Goal: Navigation & Orientation: Find specific page/section

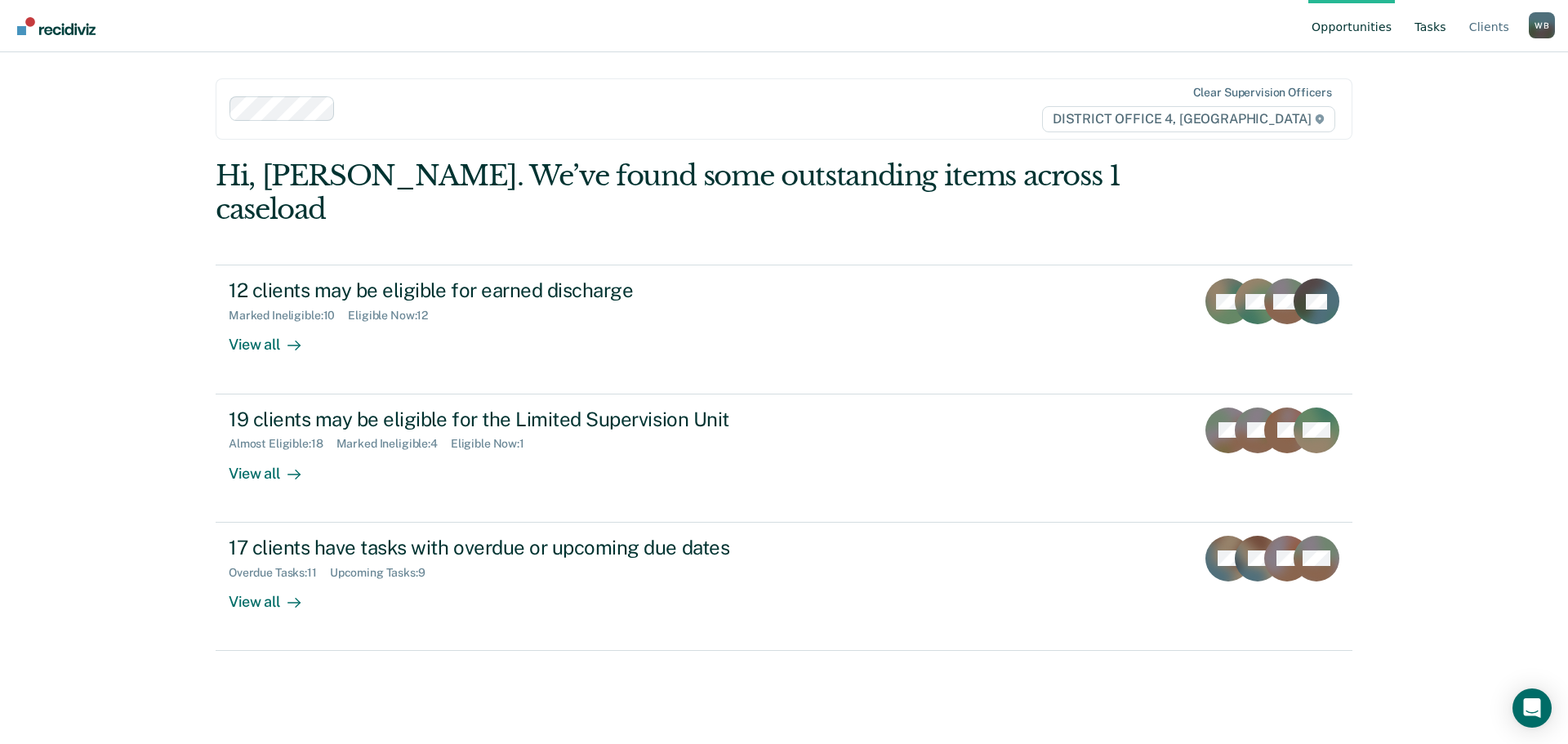
click at [1448, 44] on link "Tasks" at bounding box center [1430, 26] width 38 height 52
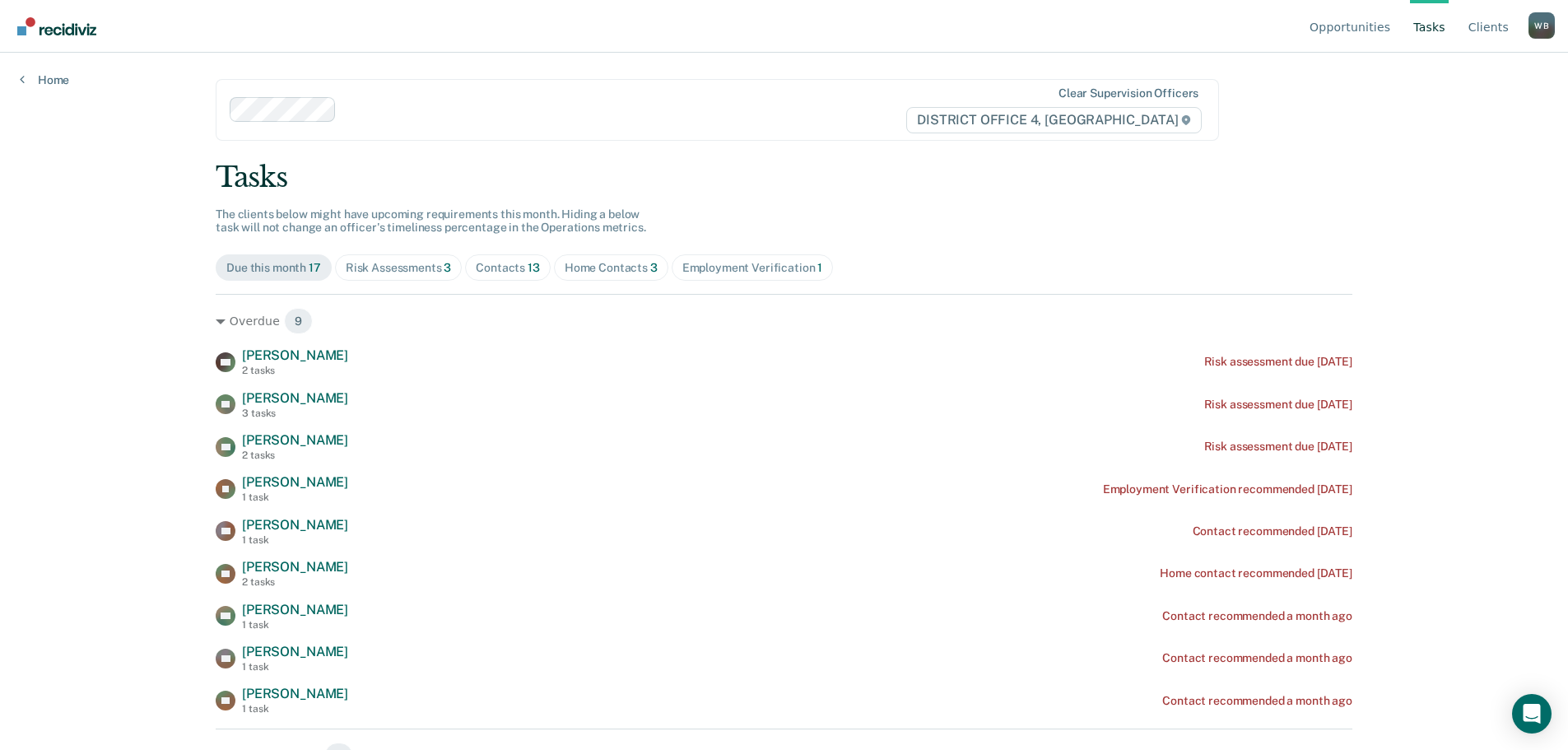
click at [1447, 29] on link "Tasks" at bounding box center [1428, 26] width 38 height 53
click at [497, 264] on div "Contacts 13" at bounding box center [508, 268] width 64 height 14
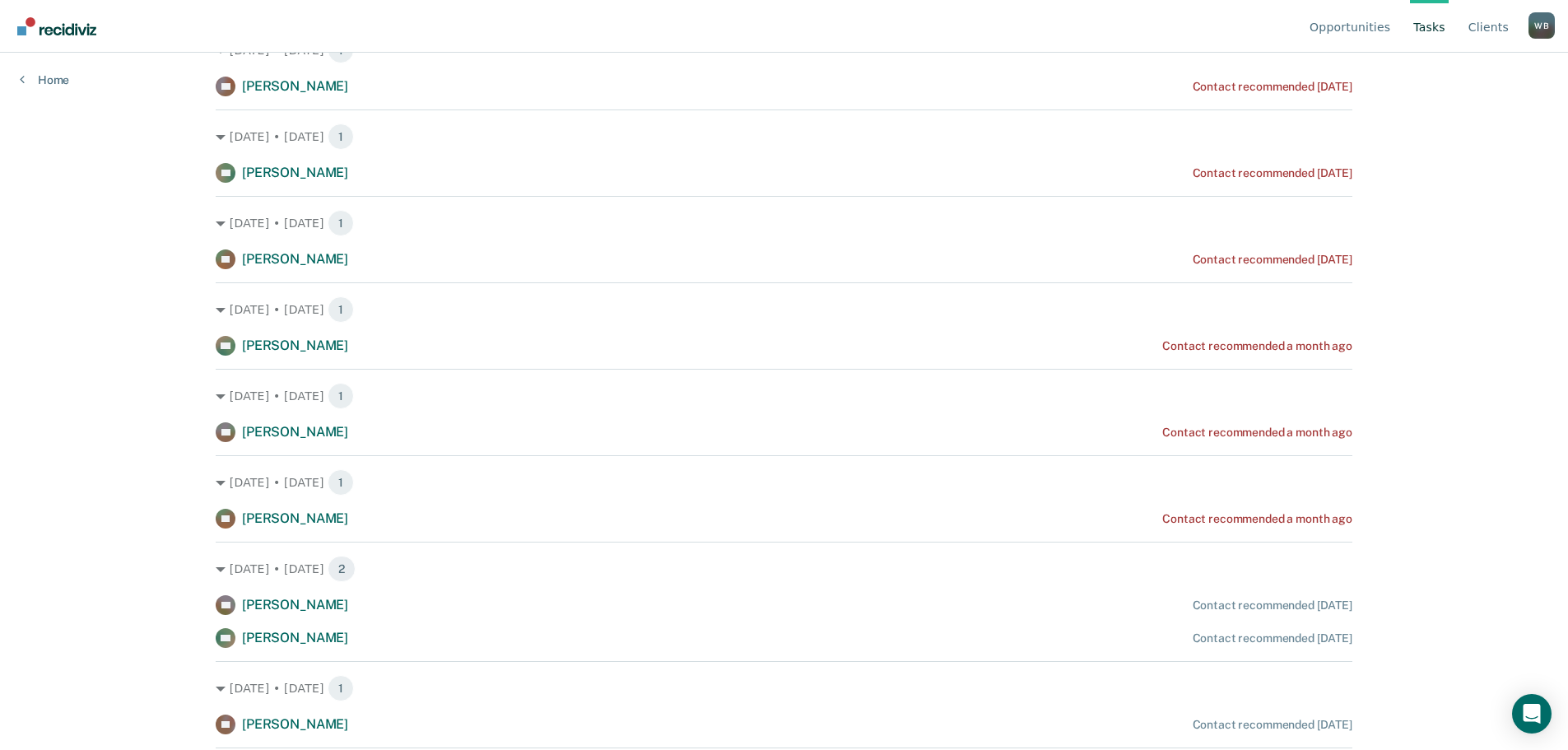
scroll to position [271, 0]
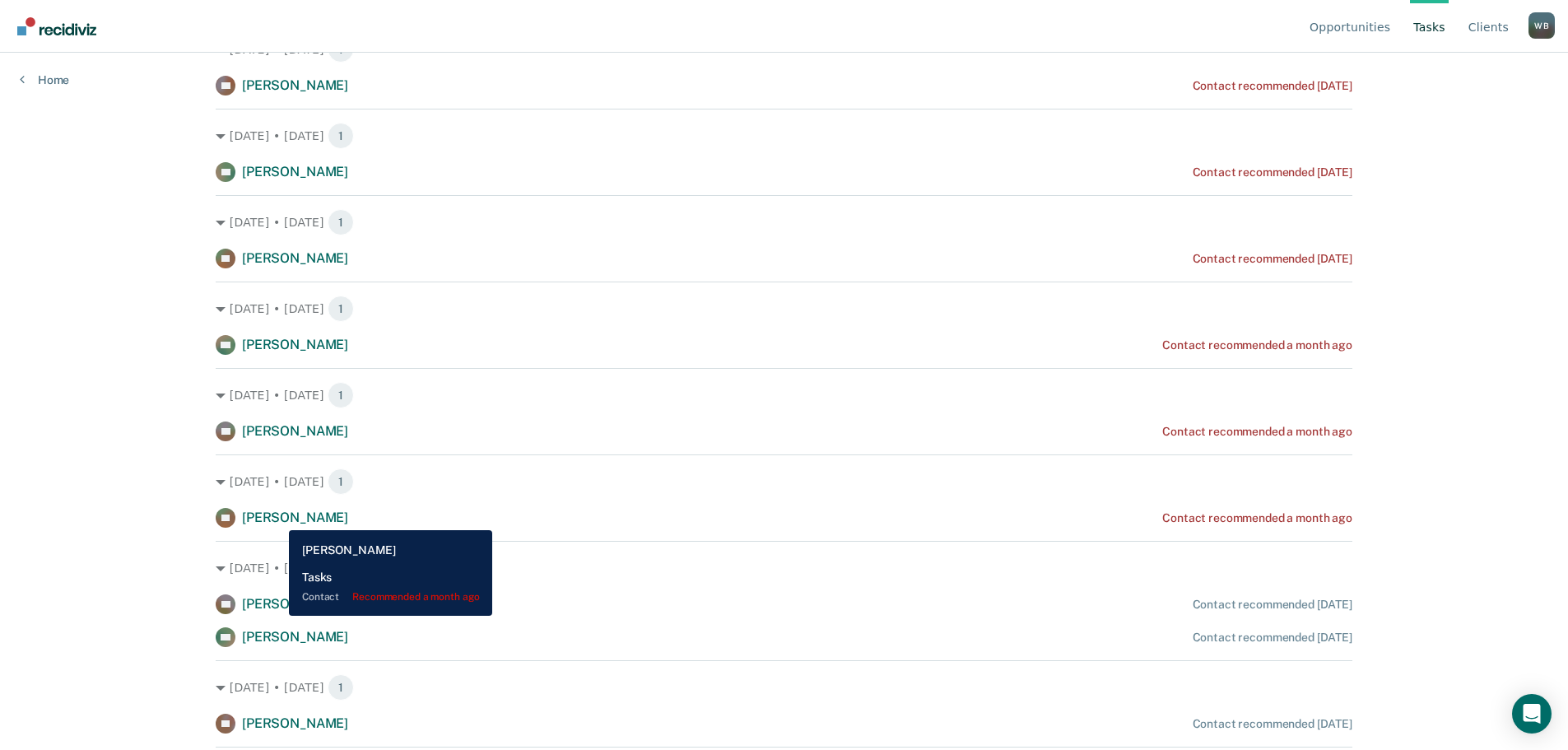
click at [277, 518] on span "[PERSON_NAME]" at bounding box center [295, 517] width 106 height 16
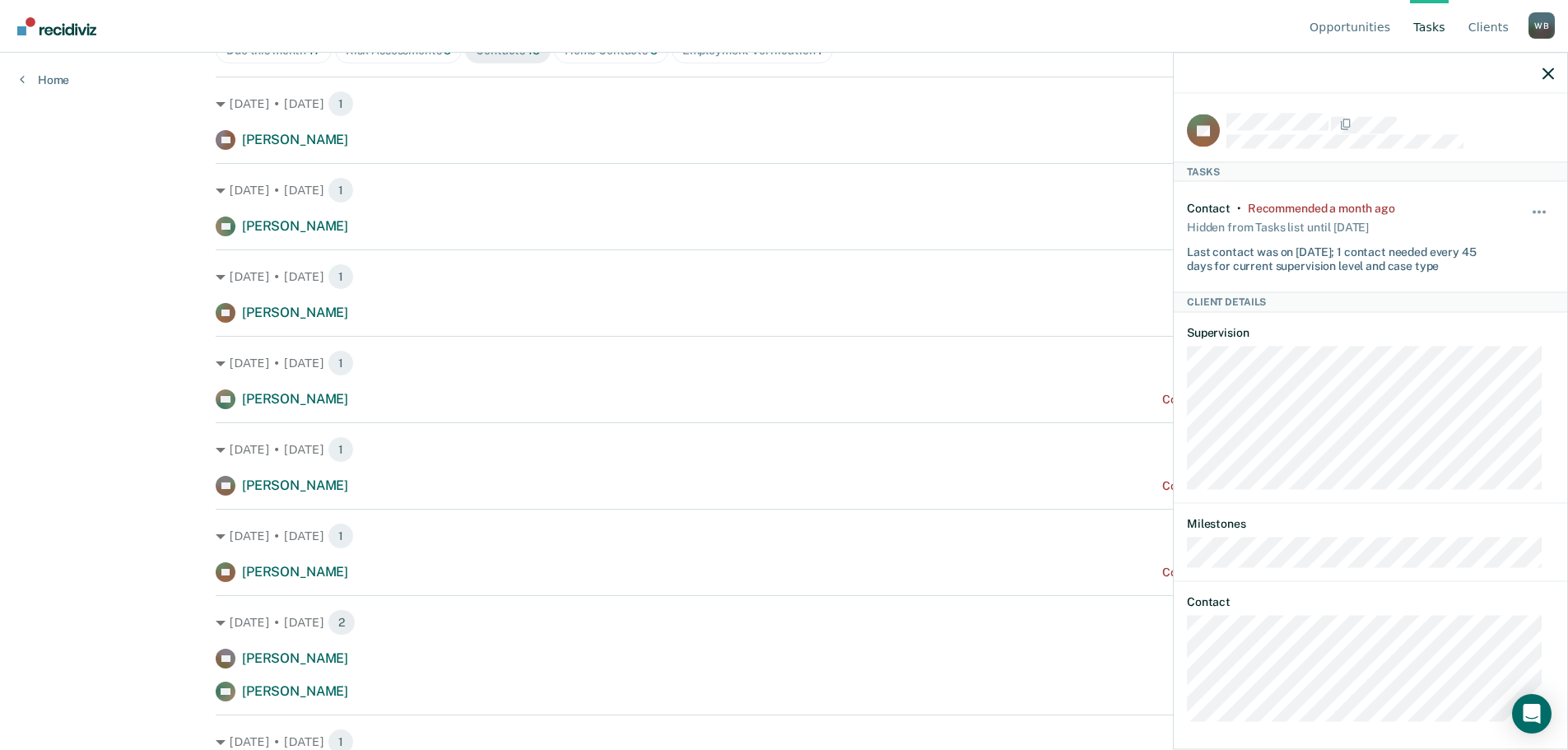
scroll to position [190, 0]
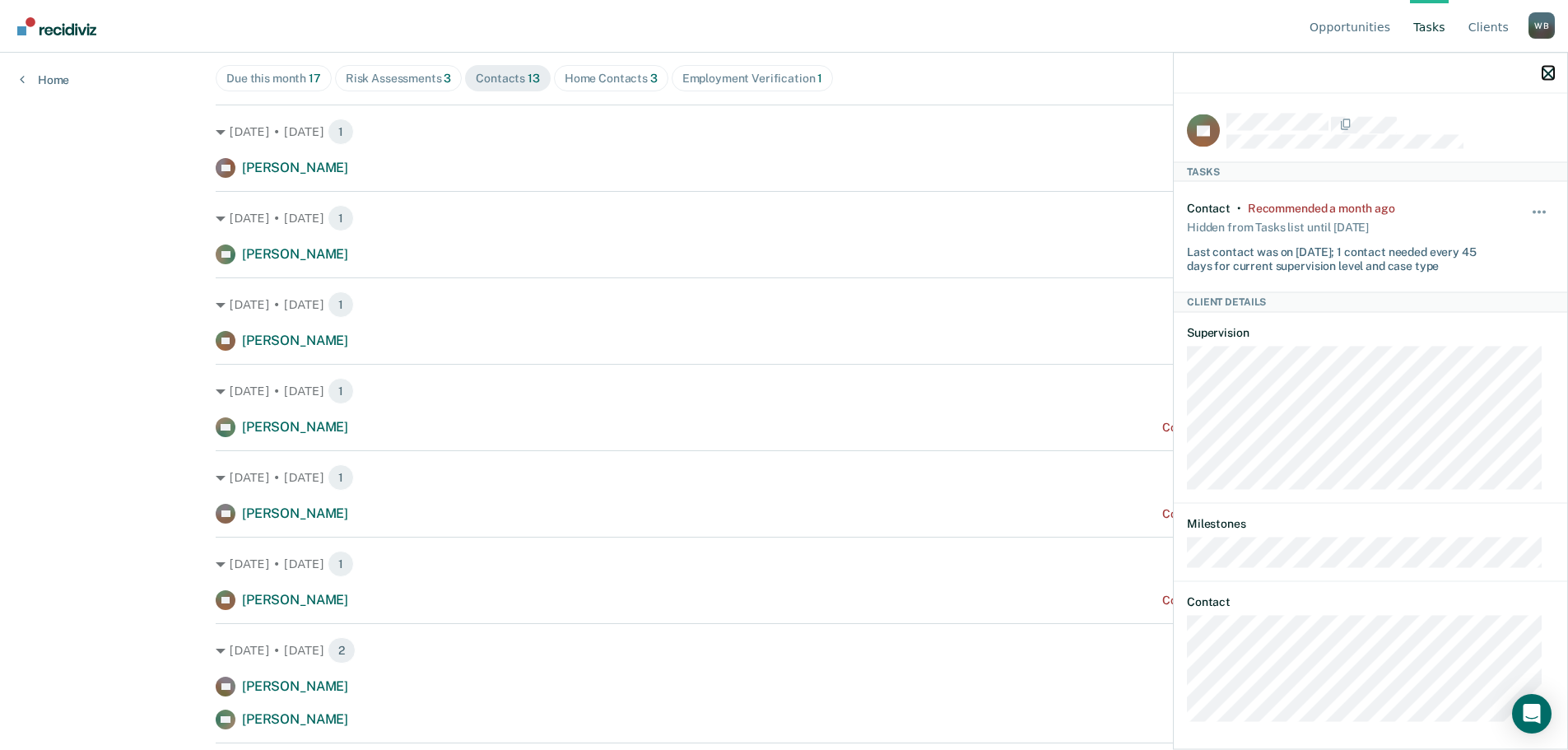
click at [1545, 76] on icon "button" at bounding box center [1548, 73] width 11 height 11
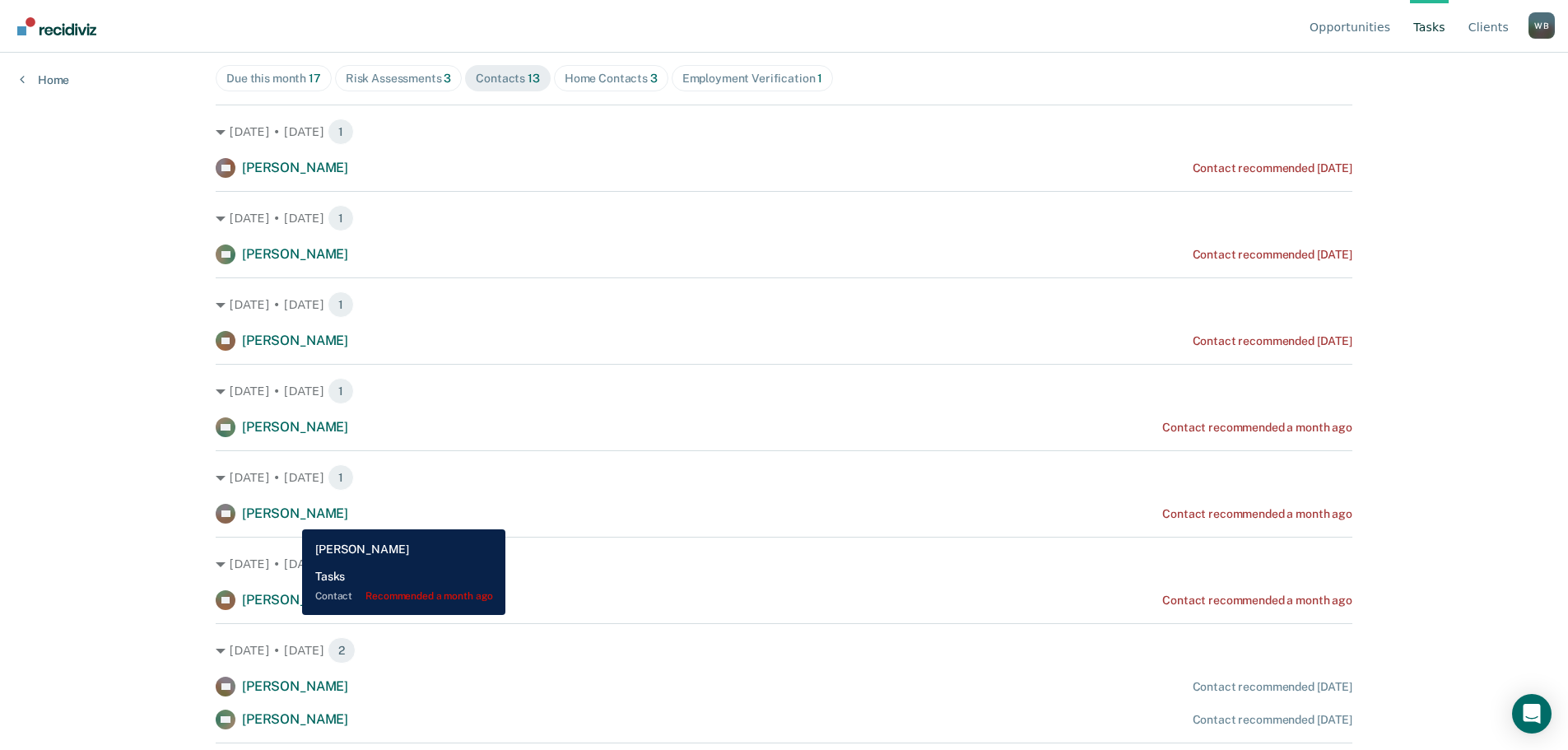
click at [289, 516] on span "[PERSON_NAME]" at bounding box center [295, 513] width 106 height 16
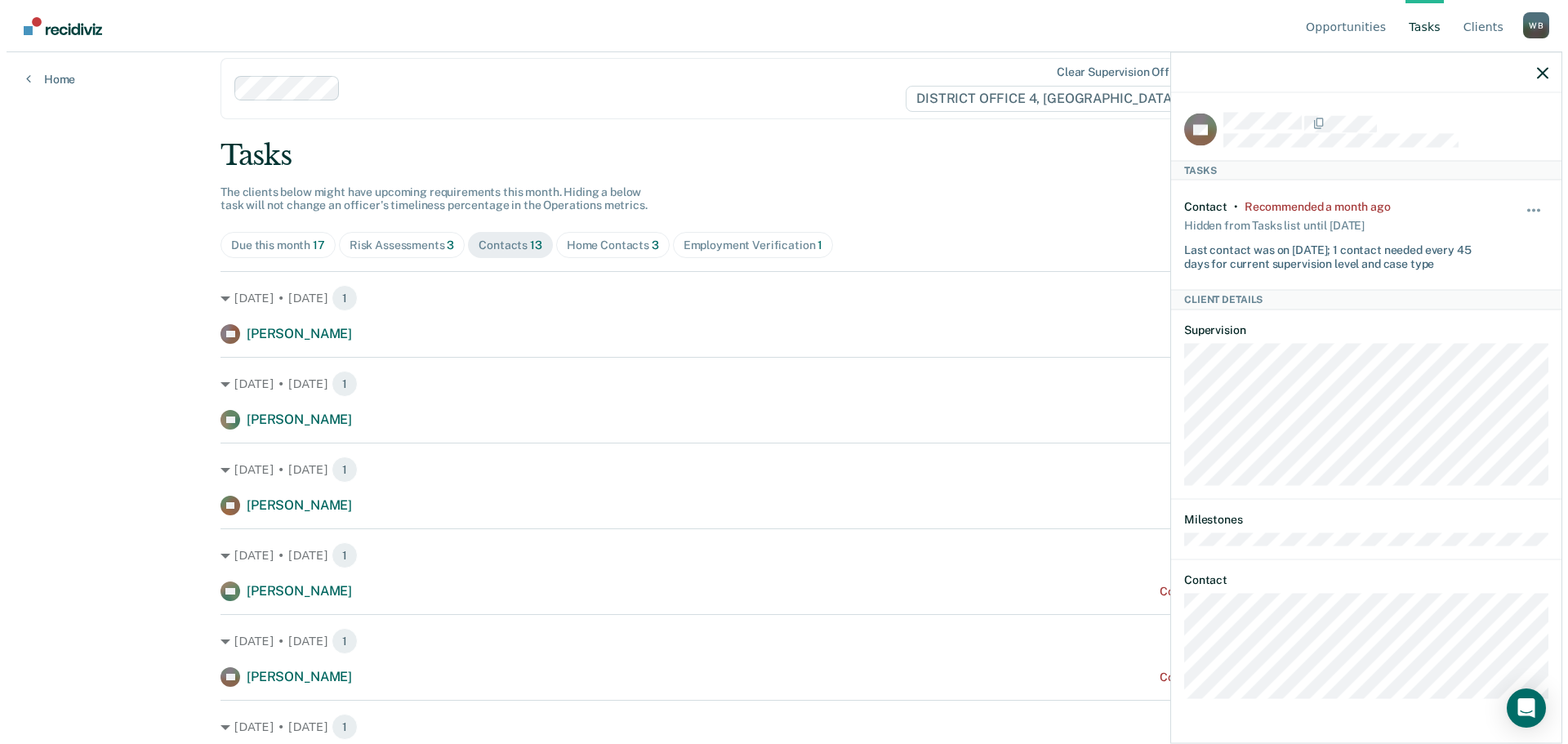
scroll to position [0, 0]
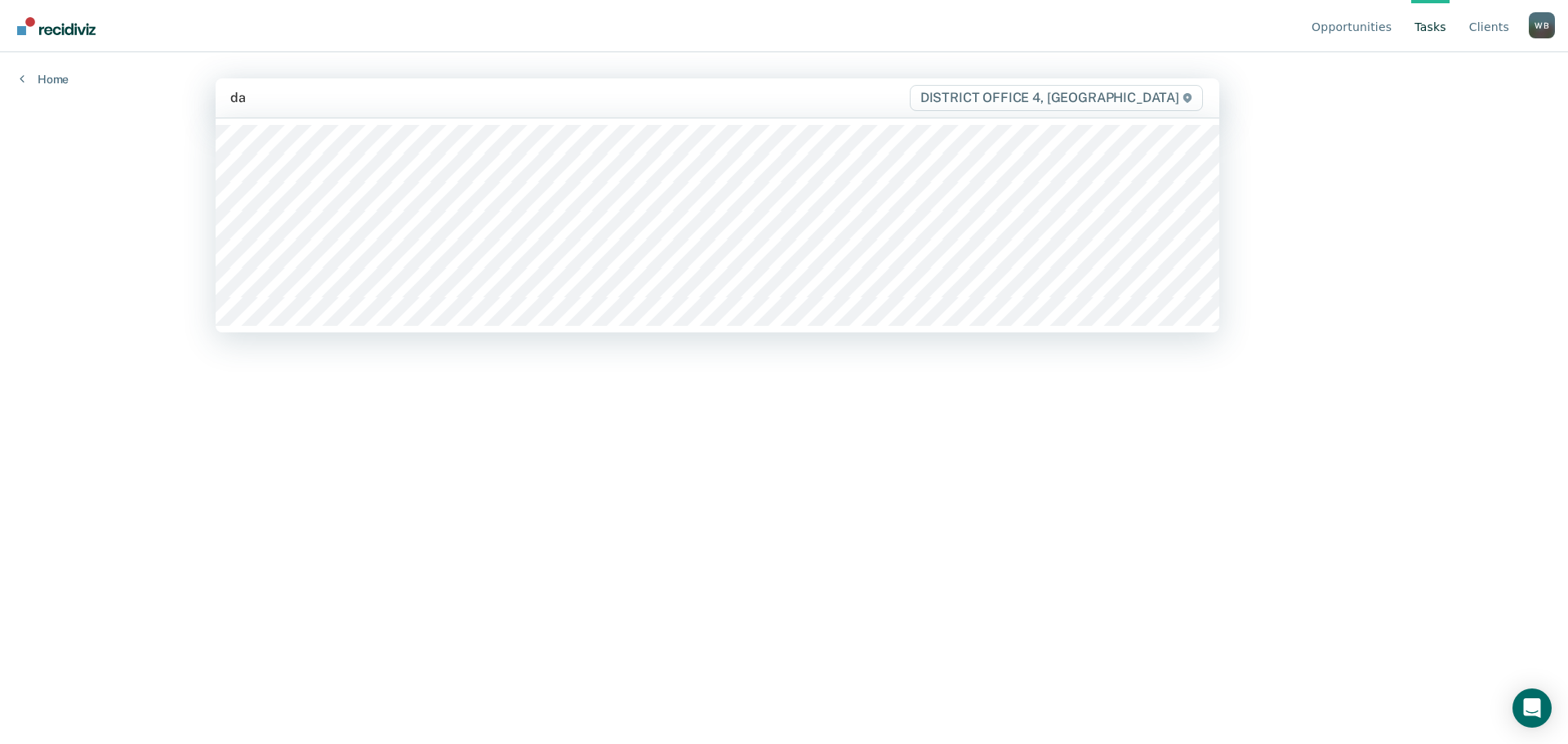
type input "dar"
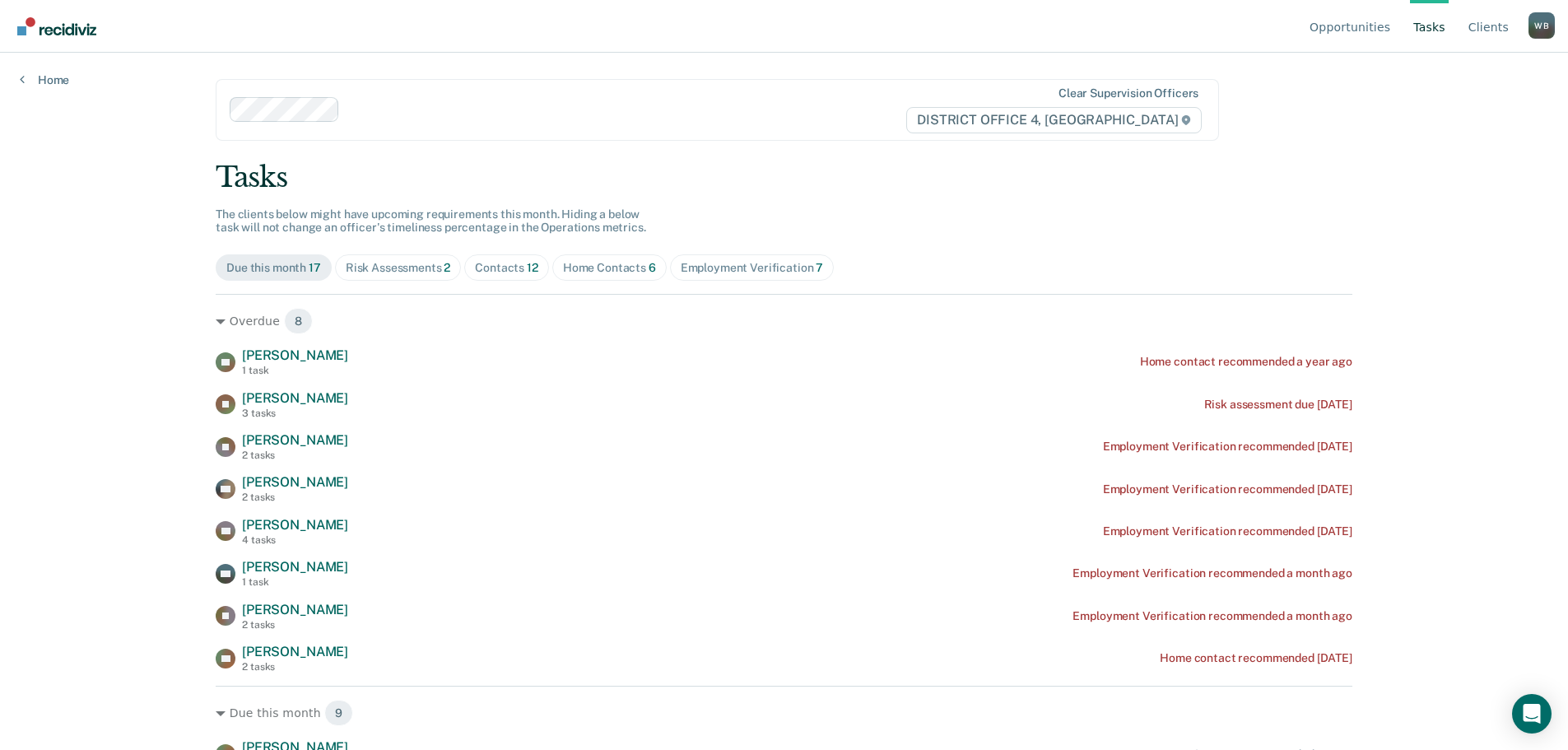
click at [502, 271] on div "Contacts 12" at bounding box center [507, 268] width 64 height 14
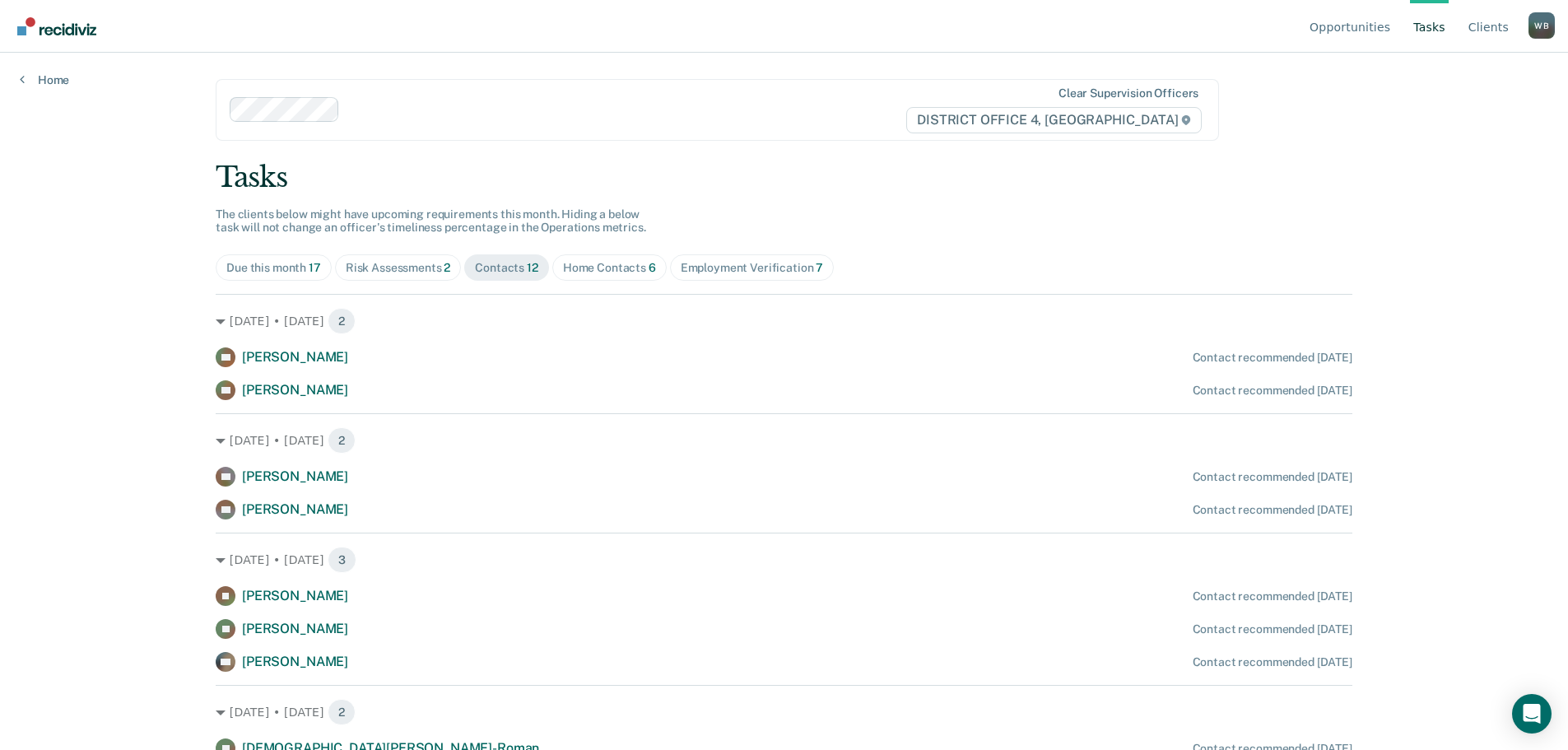
click at [563, 266] on div "Home Contacts 6" at bounding box center [609, 268] width 93 height 14
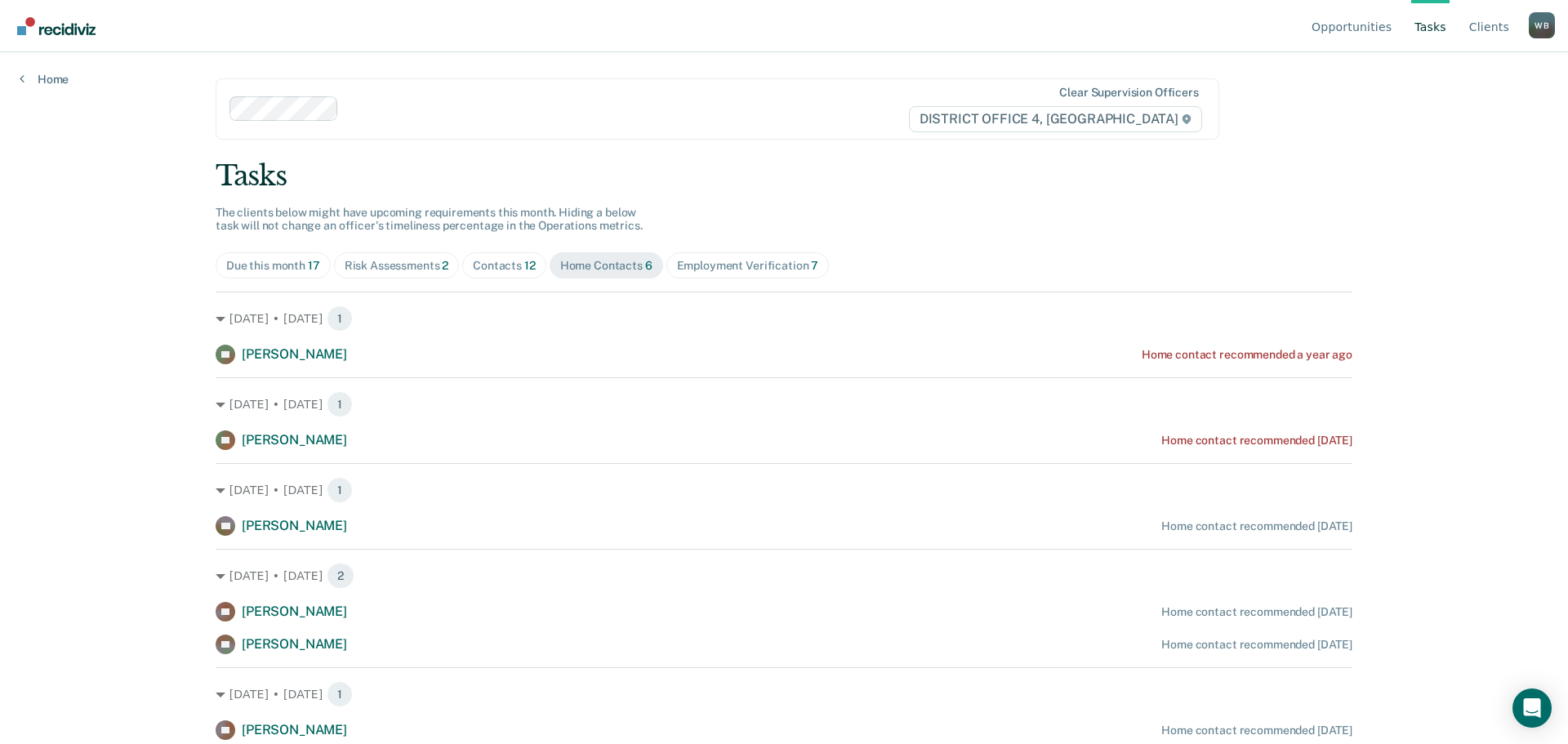
click at [499, 269] on div "Contacts 12" at bounding box center [505, 265] width 63 height 14
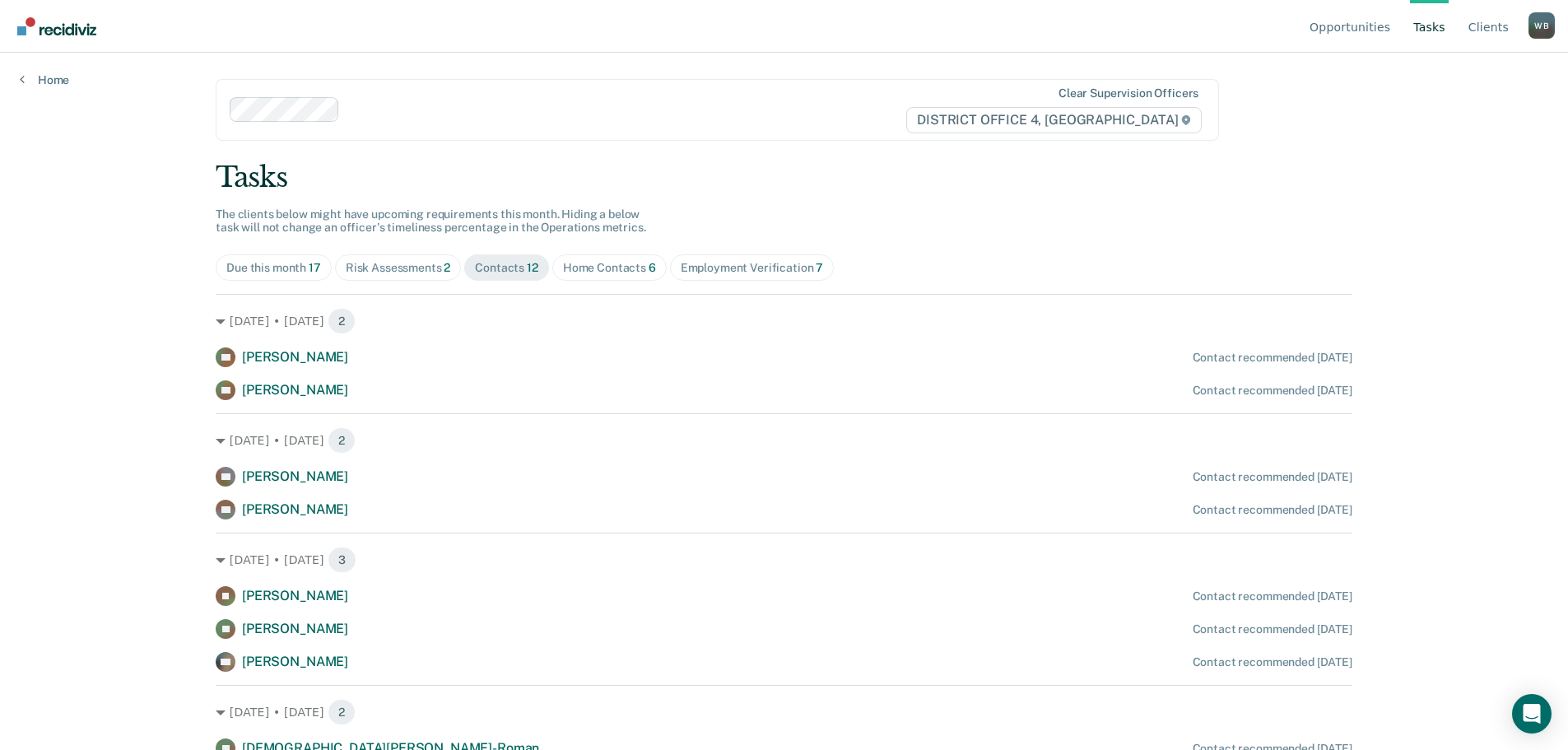
click at [294, 274] on div "Due this month 17" at bounding box center [273, 268] width 95 height 14
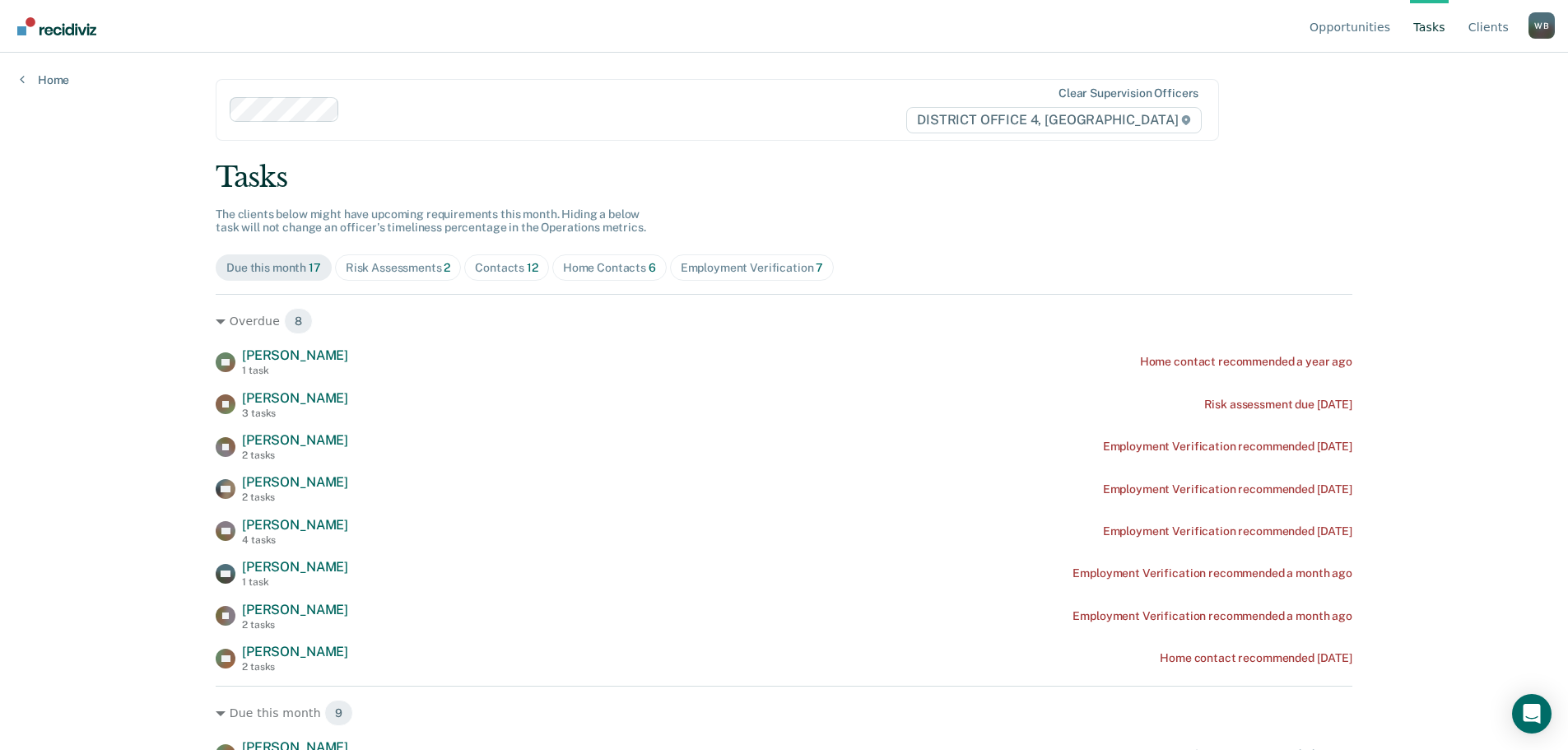
click at [388, 276] on span "Risk Assessments 2" at bounding box center [398, 268] width 127 height 26
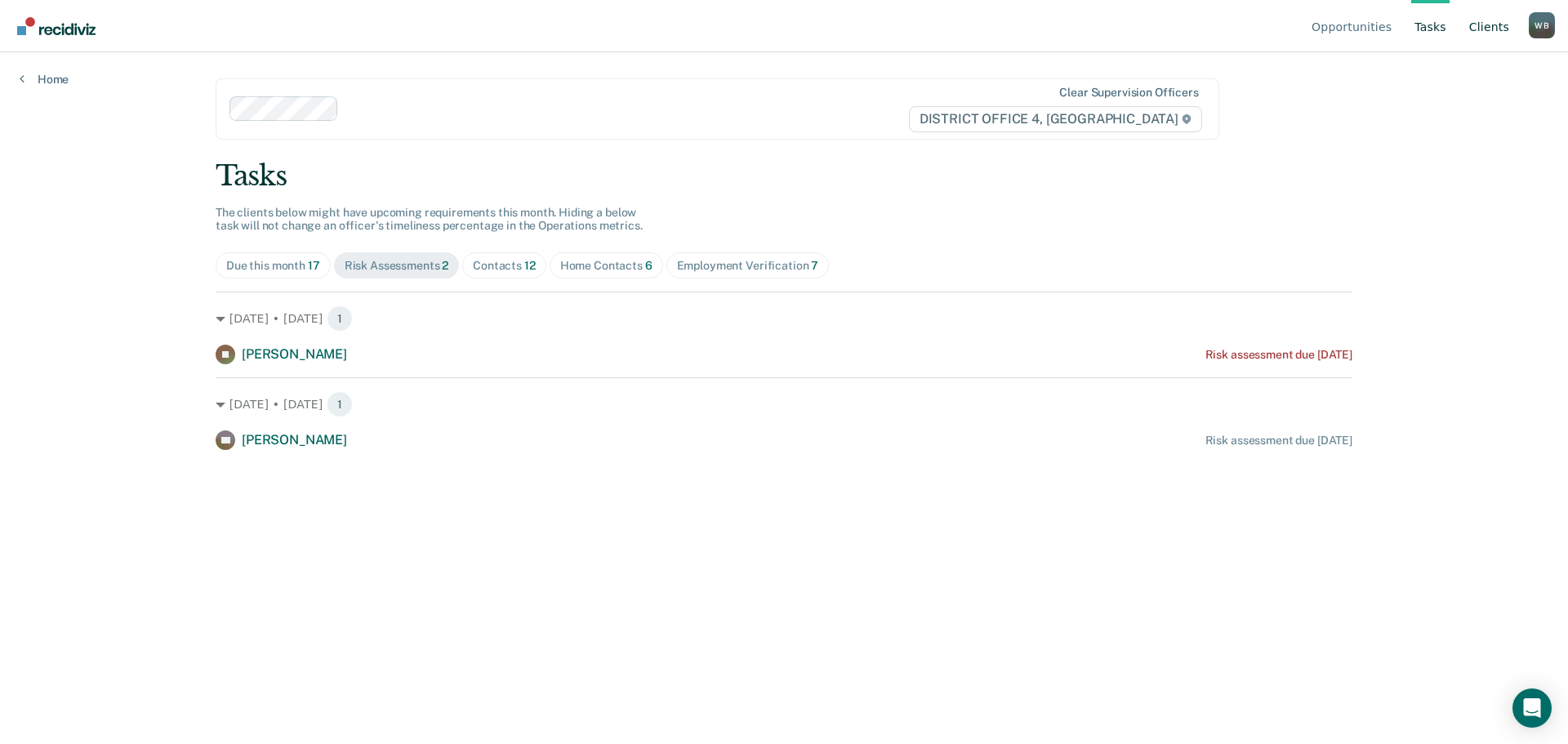
click at [1484, 33] on link "Client s" at bounding box center [1489, 26] width 47 height 52
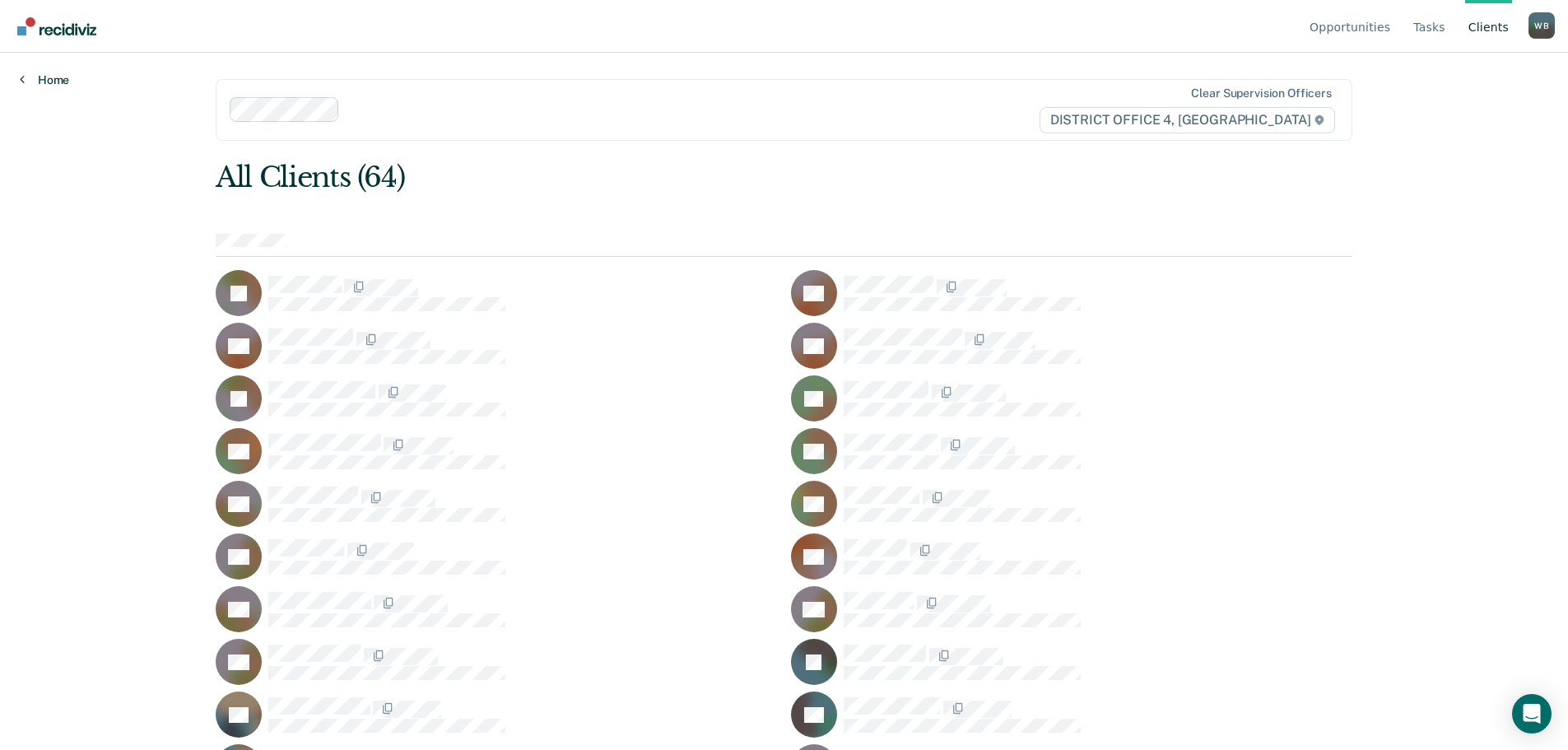
click at [57, 84] on link "Home" at bounding box center [44, 80] width 50 height 15
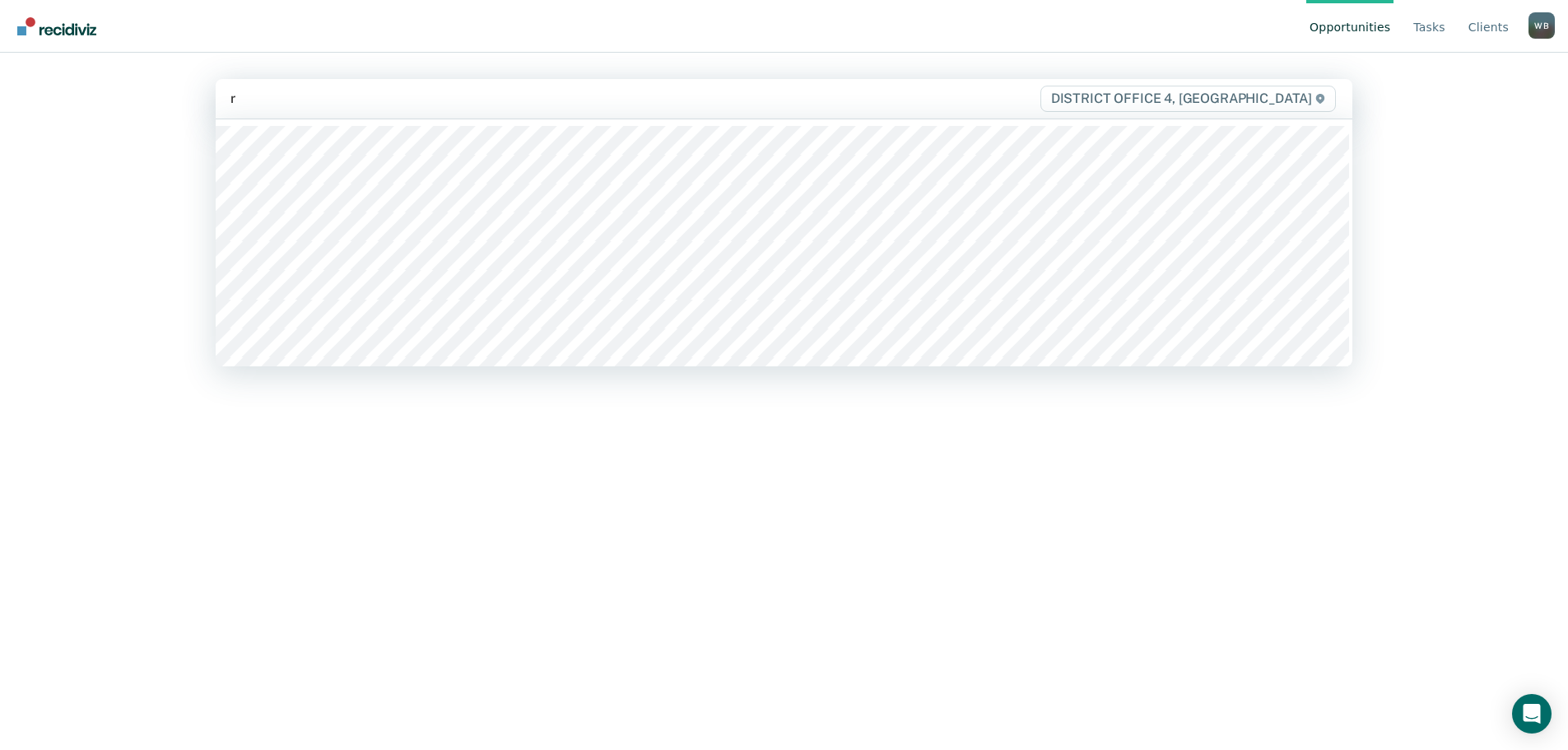
type input "ru"
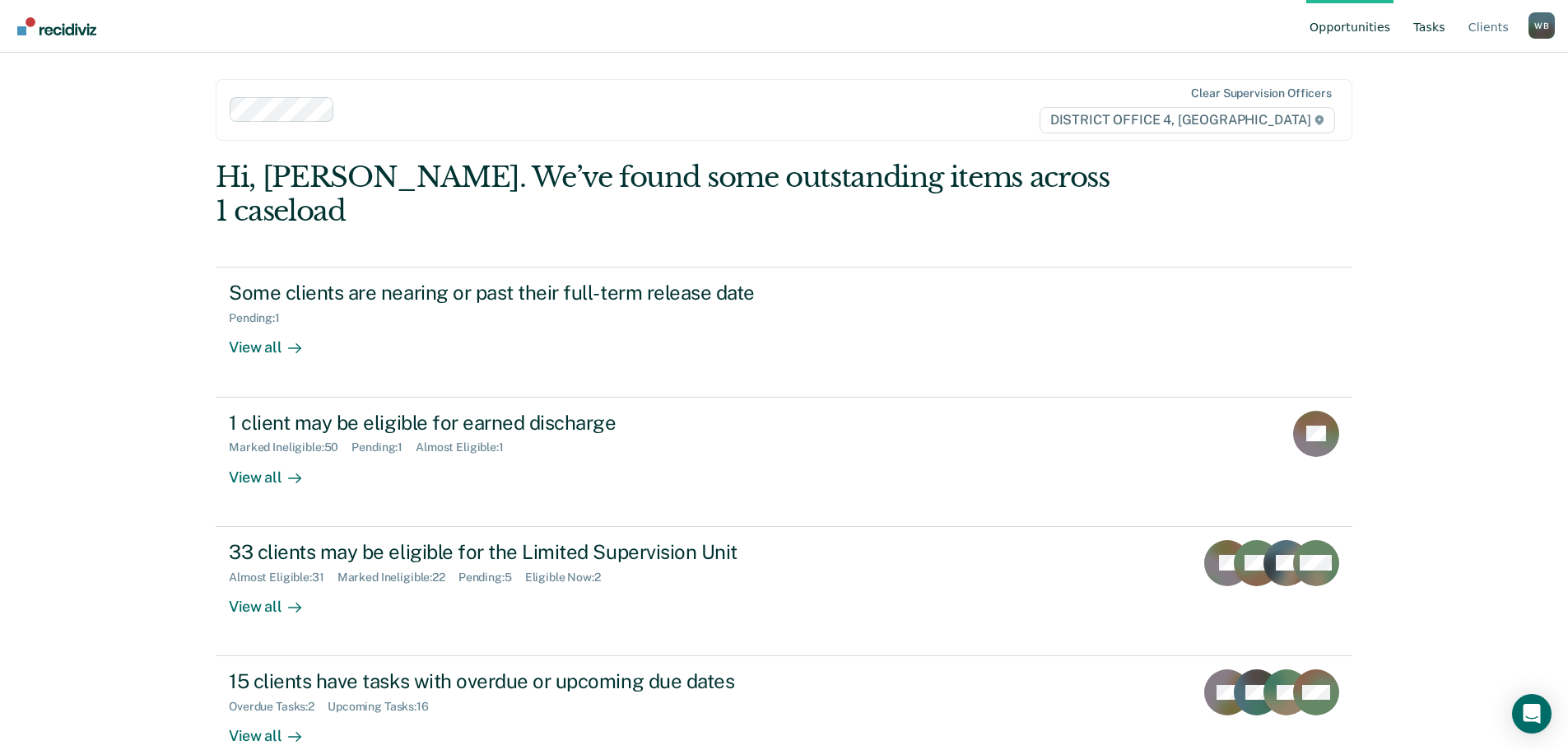
click at [1430, 23] on link "Tasks" at bounding box center [1428, 26] width 38 height 53
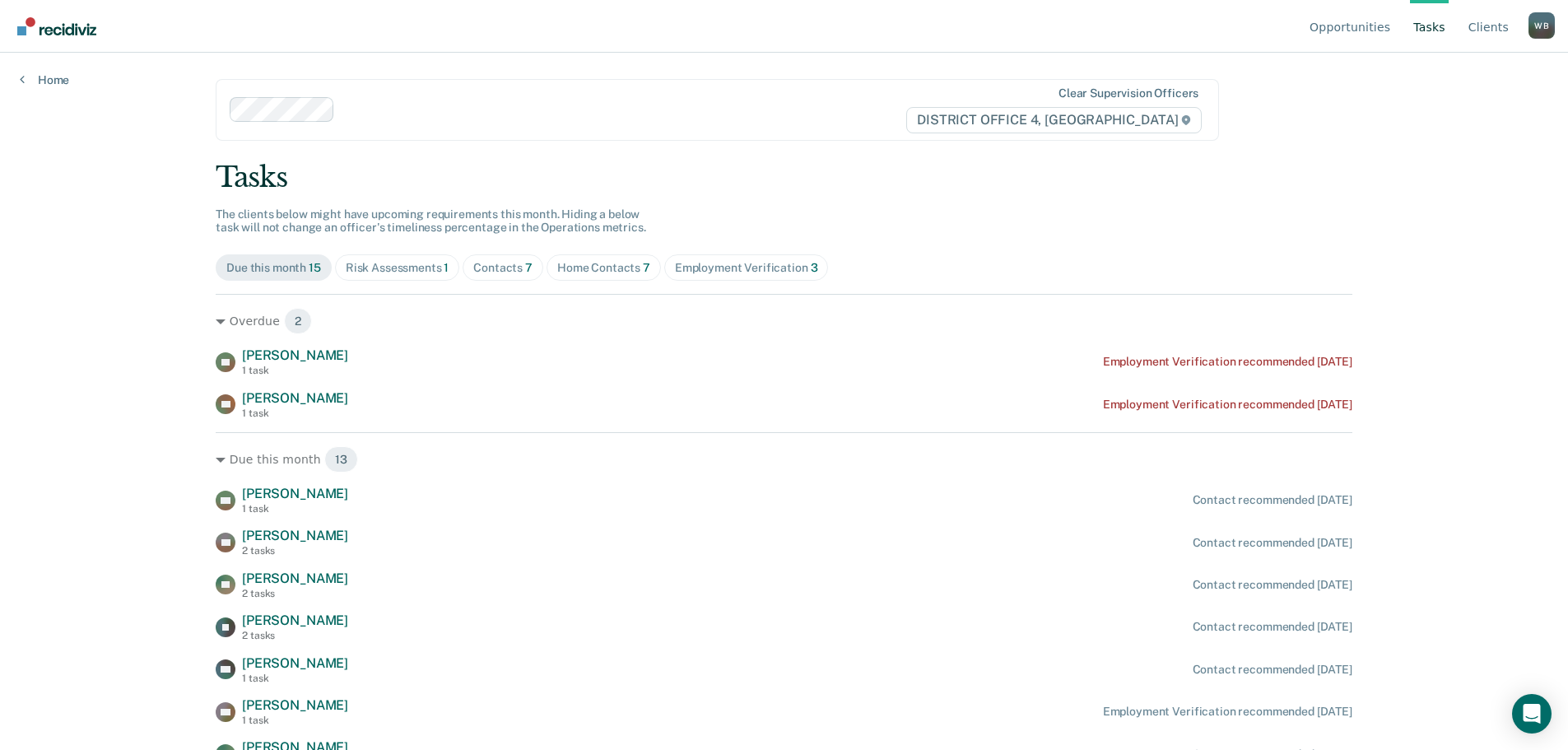
click at [503, 263] on div "Contacts 7" at bounding box center [502, 268] width 59 height 14
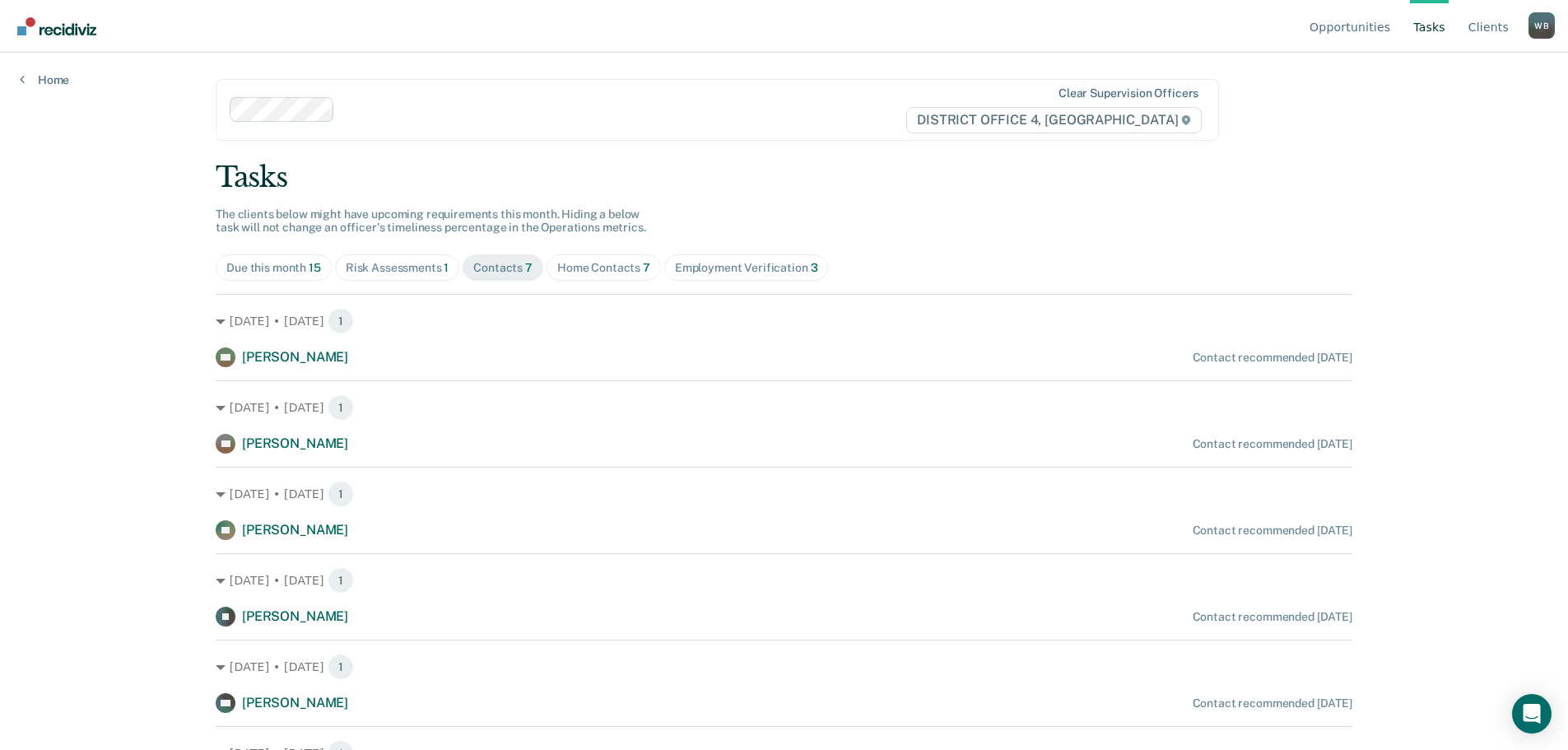
click at [576, 270] on div "Home Contacts 7" at bounding box center [603, 268] width 93 height 14
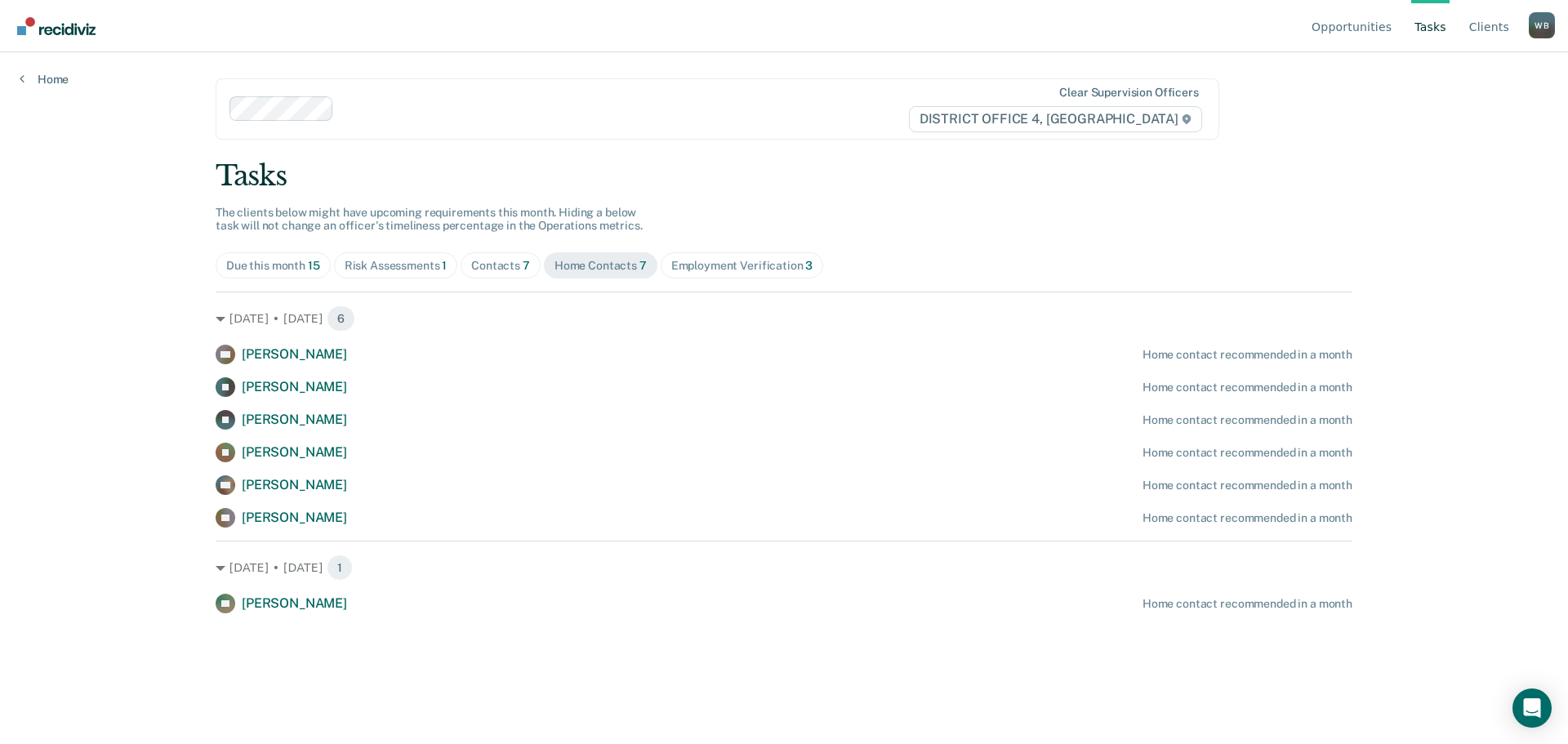
click at [402, 268] on div "Risk Assessments 1" at bounding box center [396, 265] width 103 height 14
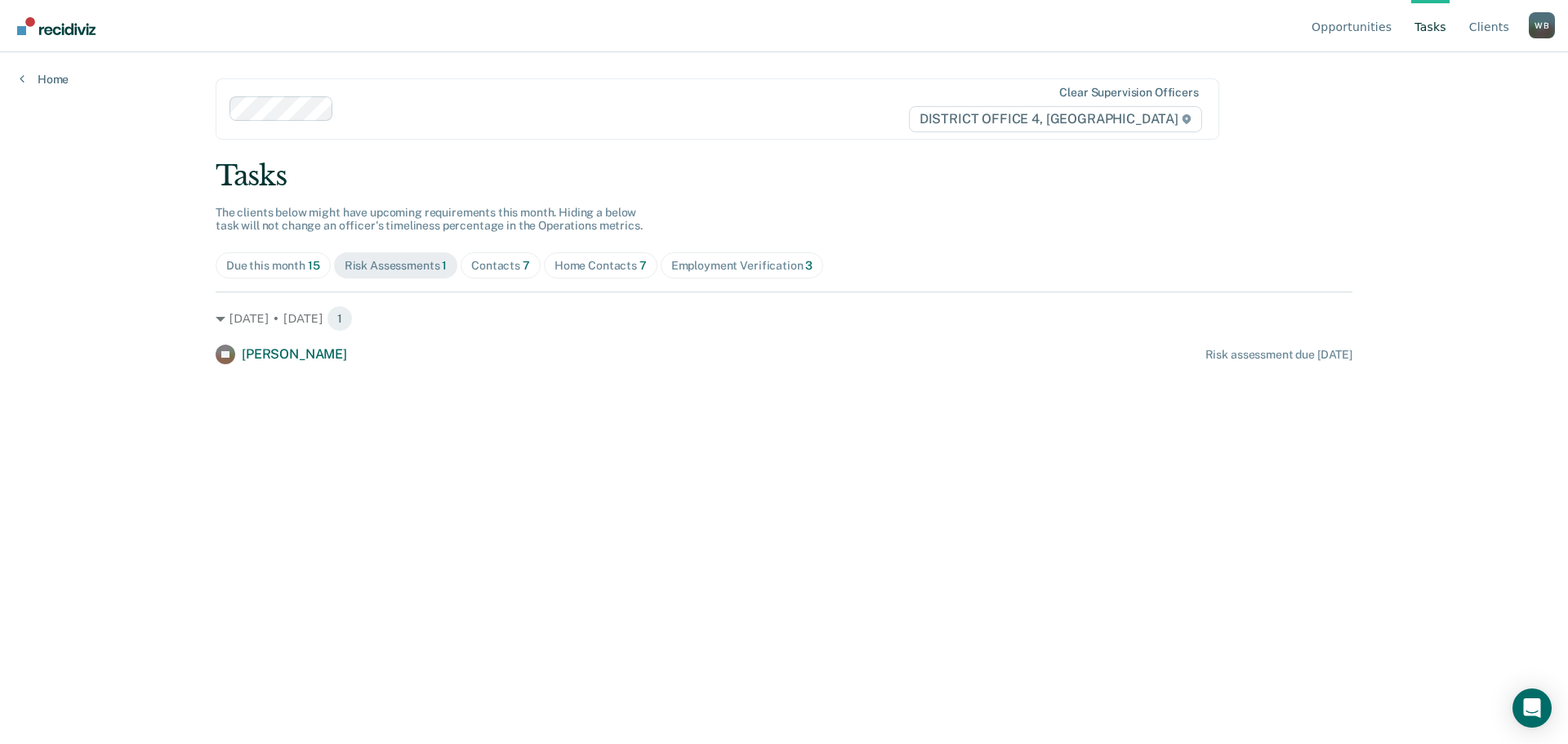
click at [511, 261] on div "Contacts 7" at bounding box center [500, 265] width 59 height 14
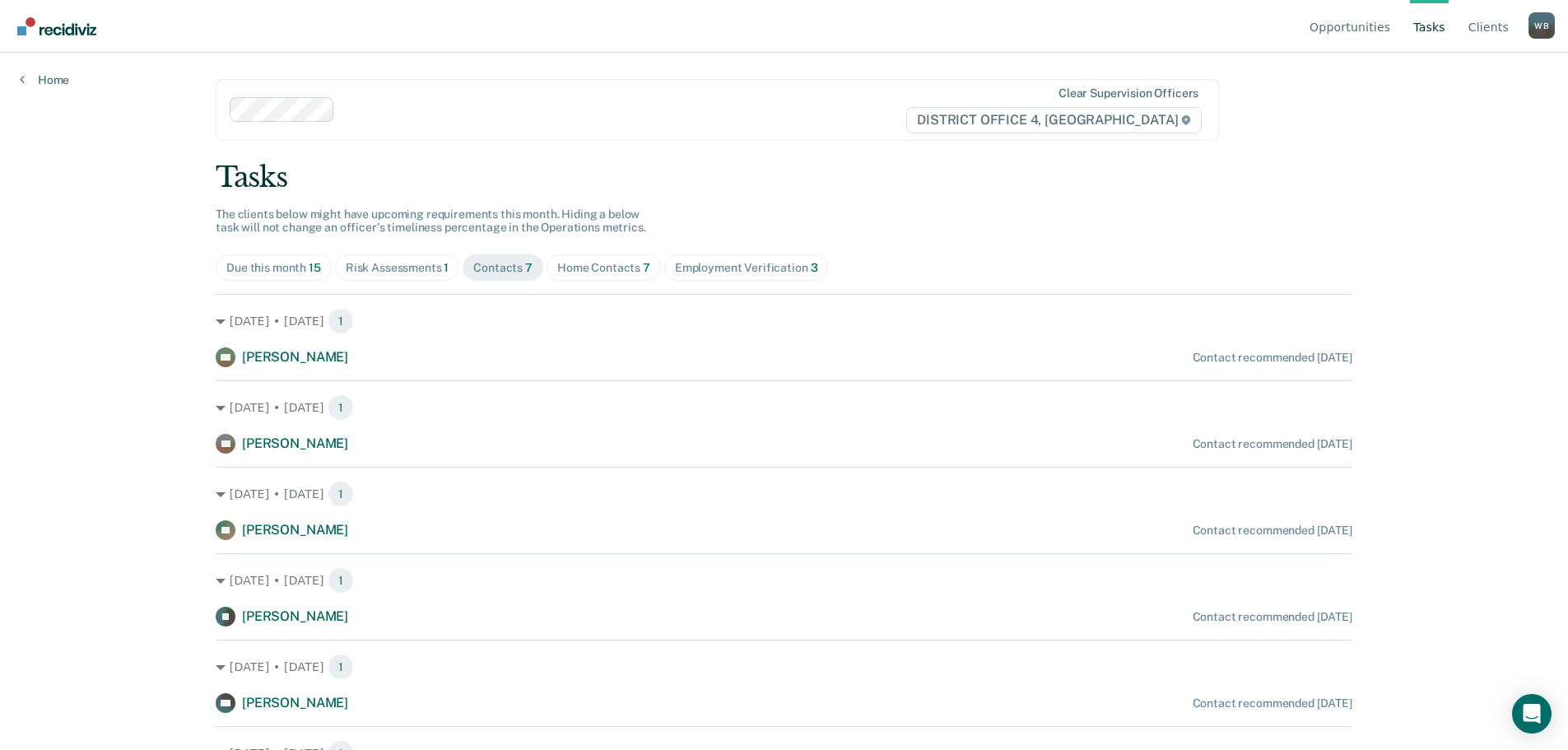
click at [281, 262] on div "Due this month 15" at bounding box center [273, 268] width 95 height 14
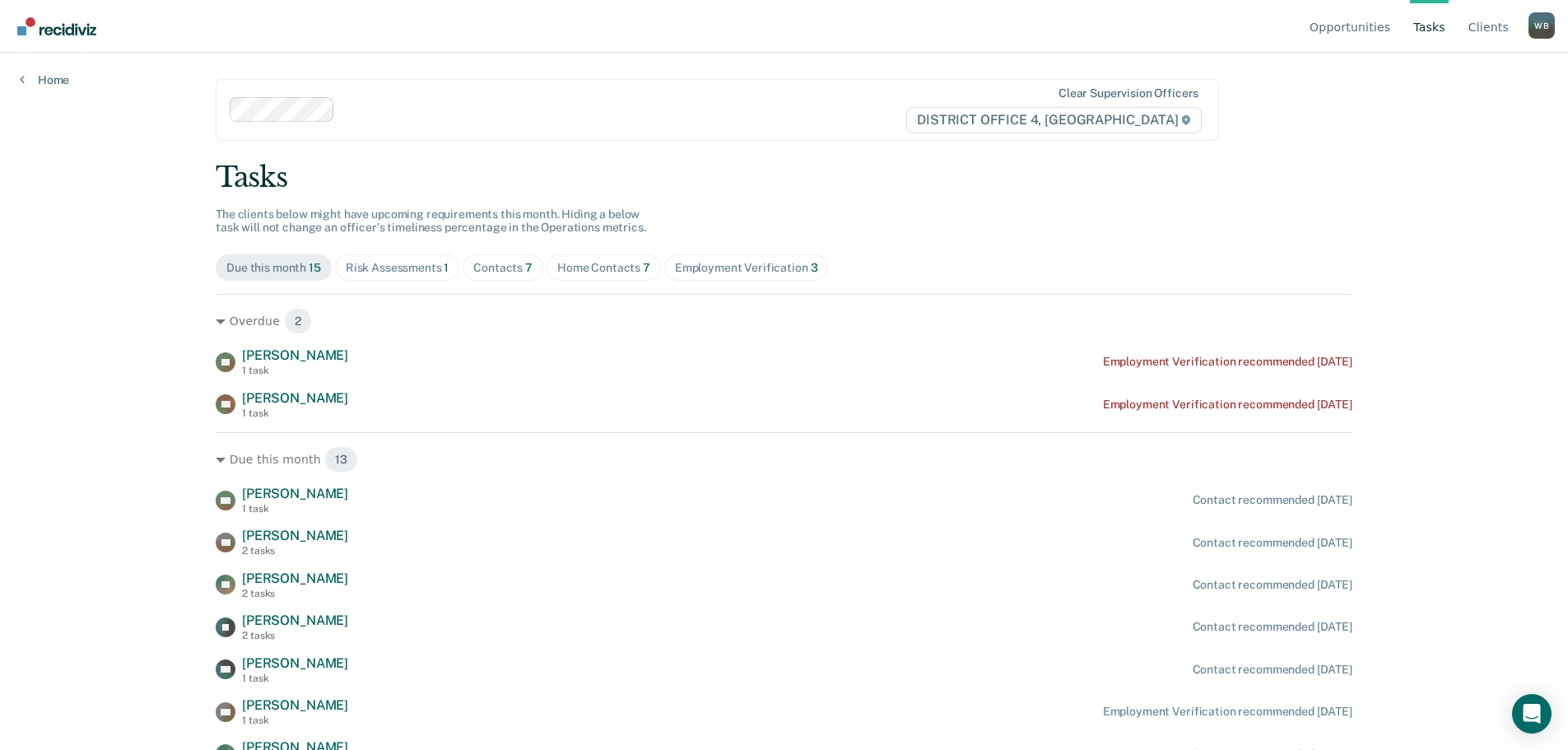
click at [700, 267] on div "Employment Verification 3" at bounding box center [746, 268] width 144 height 14
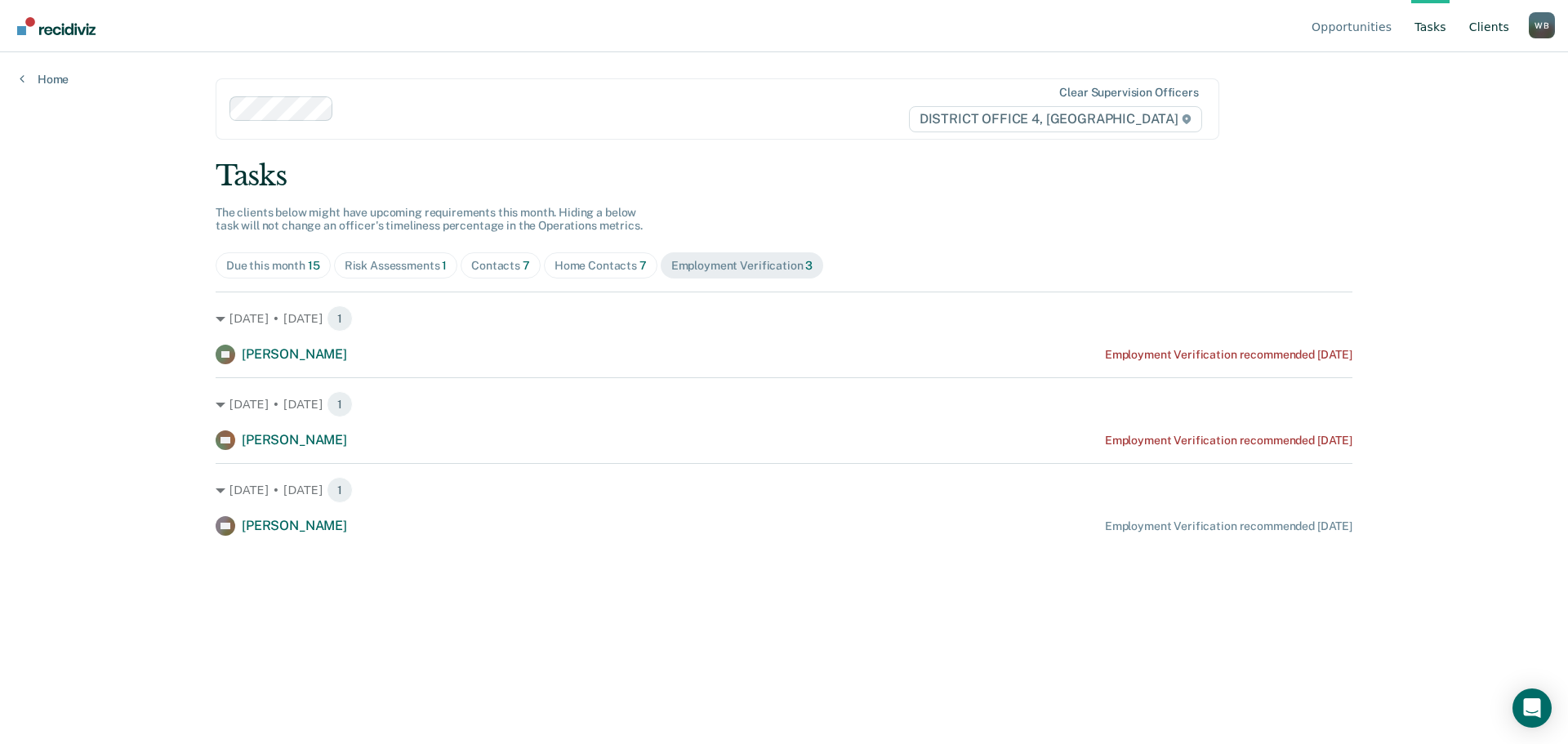
click at [1485, 23] on link "Client s" at bounding box center [1489, 26] width 47 height 52
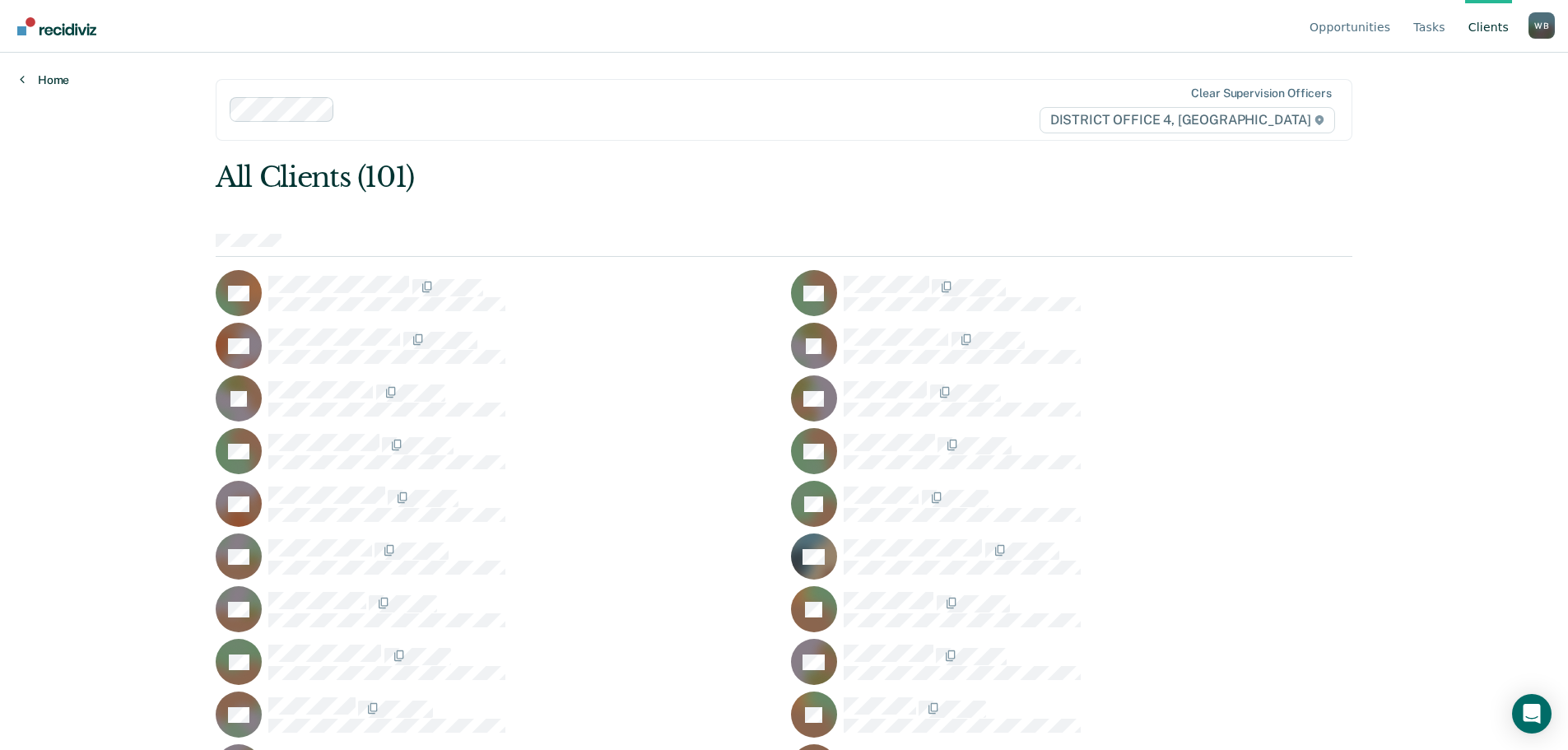
click at [43, 84] on link "Home" at bounding box center [44, 80] width 50 height 15
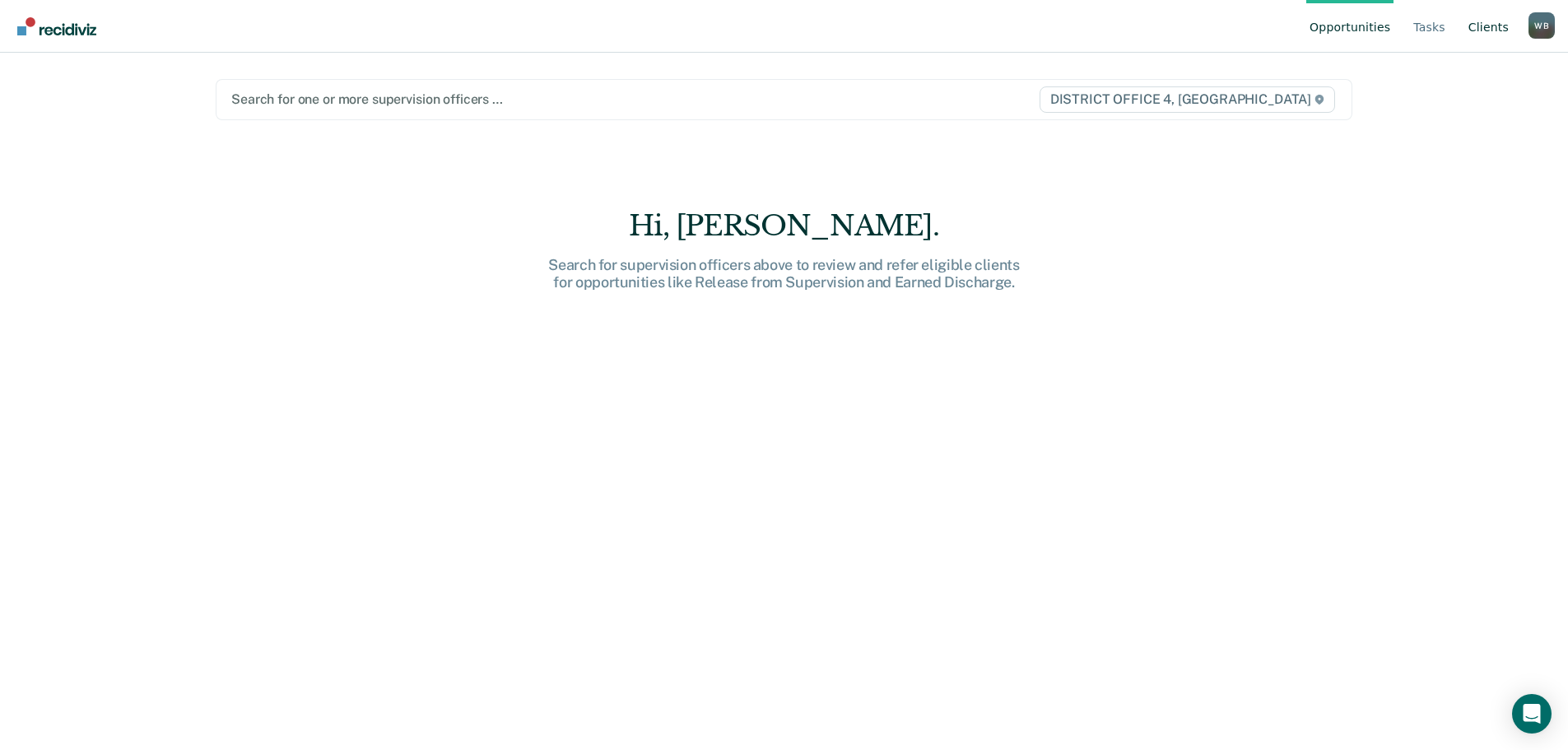
click at [1488, 31] on link "Client s" at bounding box center [1488, 26] width 47 height 53
